Goal: Task Accomplishment & Management: Use online tool/utility

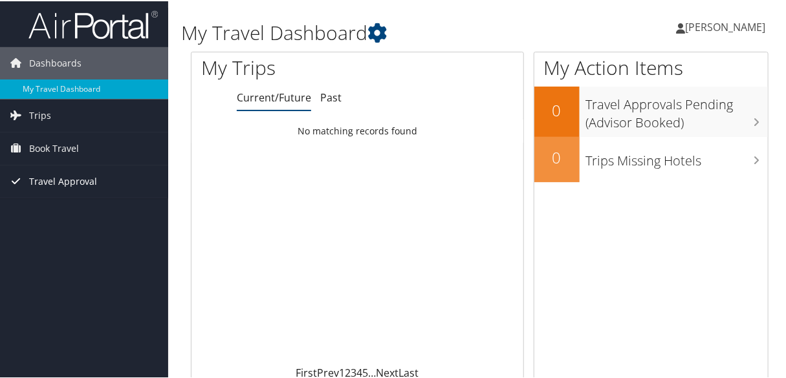
click at [51, 177] on span "Travel Approval" at bounding box center [63, 180] width 68 height 32
click at [37, 151] on span "Book Travel" at bounding box center [54, 147] width 50 height 32
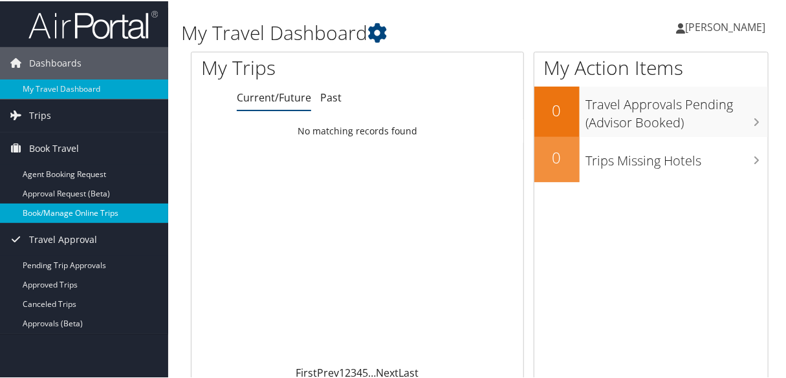
click at [55, 210] on link "Book/Manage Online Trips" at bounding box center [84, 211] width 168 height 19
